Goal: Information Seeking & Learning: Learn about a topic

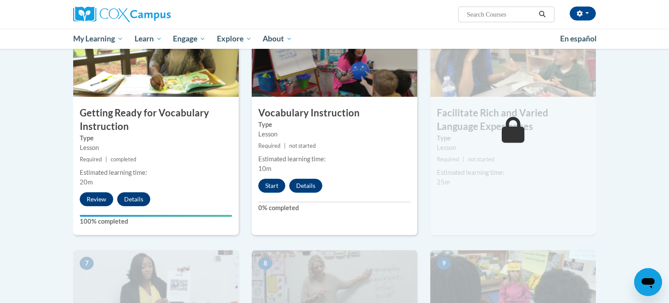
scroll to position [458, 0]
click at [264, 187] on button "Start" at bounding box center [271, 186] width 27 height 14
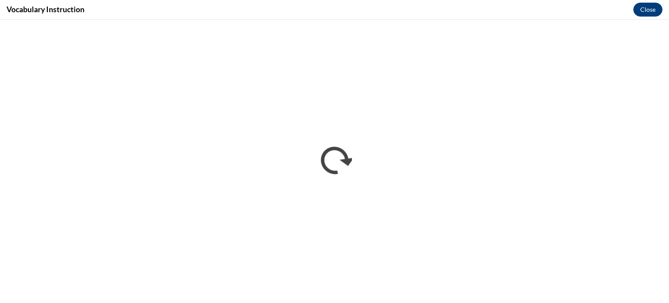
scroll to position [0, 0]
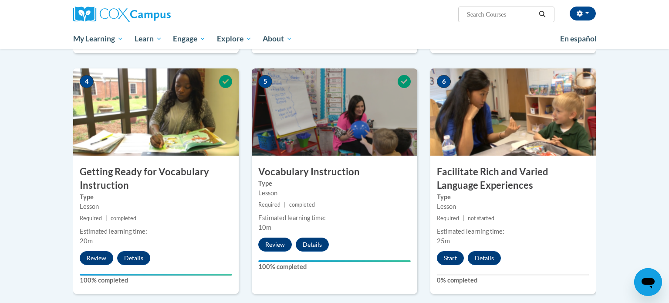
scroll to position [397, 0]
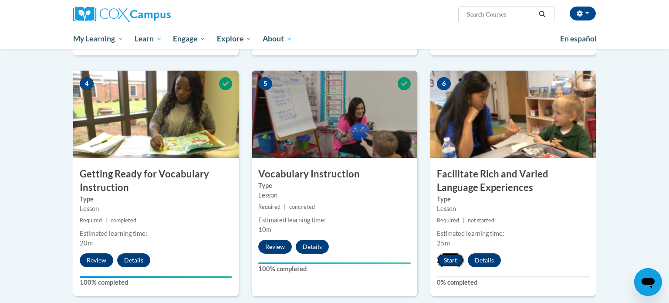
click at [456, 263] on button "Start" at bounding box center [450, 260] width 27 height 14
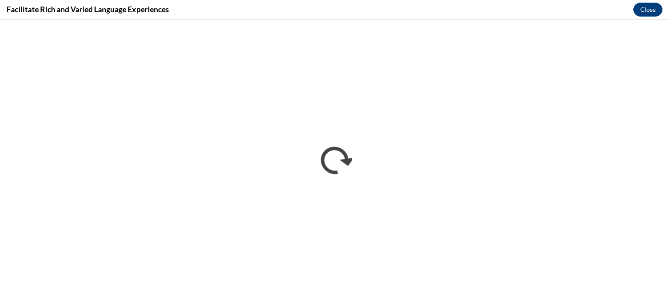
scroll to position [0, 0]
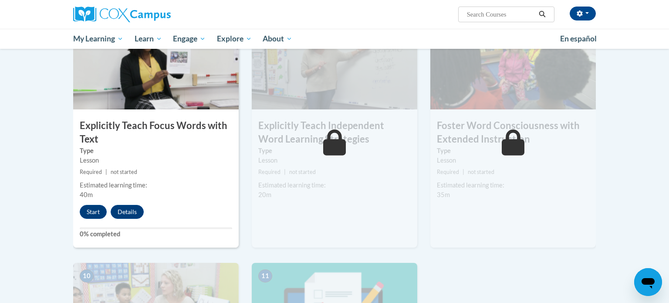
scroll to position [686, 0]
click at [93, 219] on div "7 Explicitly Teach Focus Words with Text Type Lesson Required | not started Est…" at bounding box center [155, 134] width 165 height 225
click at [94, 211] on button "Start" at bounding box center [93, 211] width 27 height 14
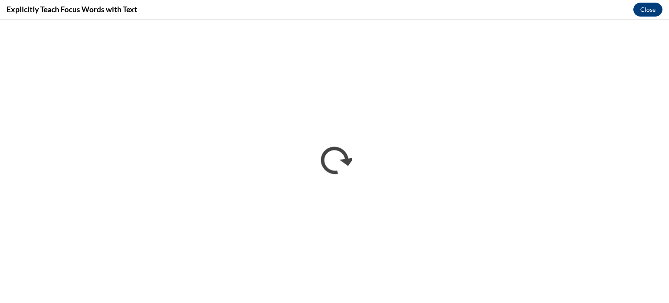
scroll to position [0, 0]
